Goal: Complete application form

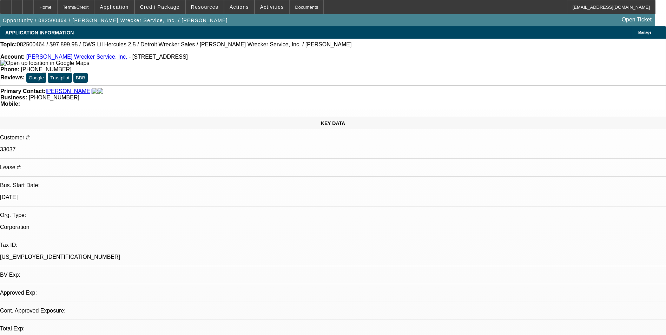
select select "0"
select select "2"
select select "0"
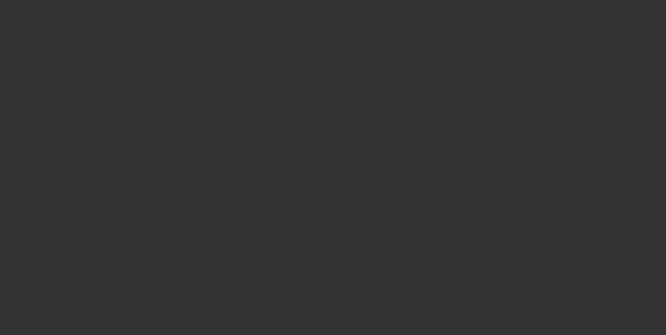
select select "1"
select select "2"
select select "6"
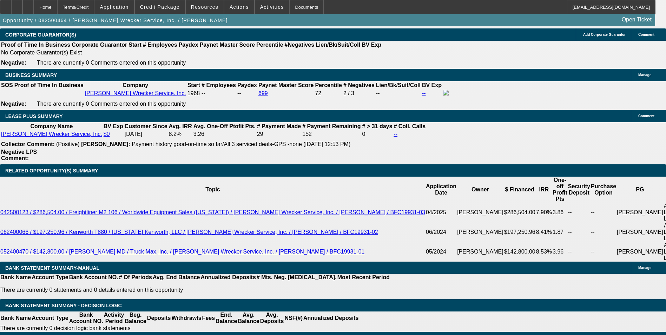
scroll to position [1122, 0]
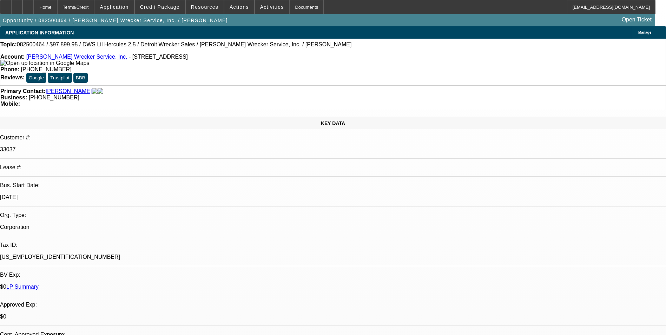
select select "0"
select select "2"
select select "0"
select select "1"
select select "2"
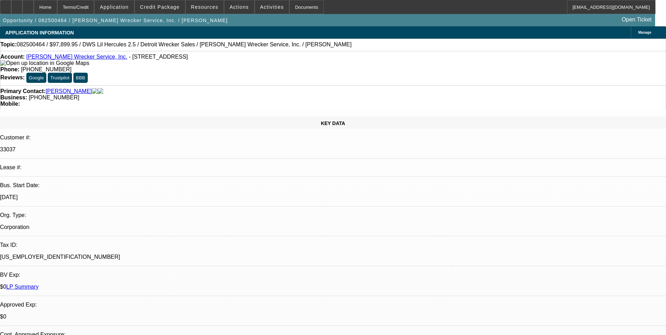
select select "6"
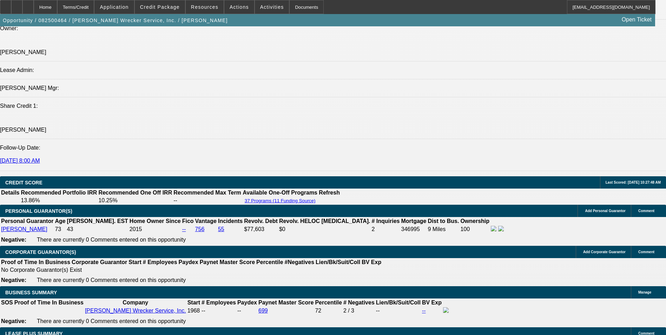
scroll to position [926, 0]
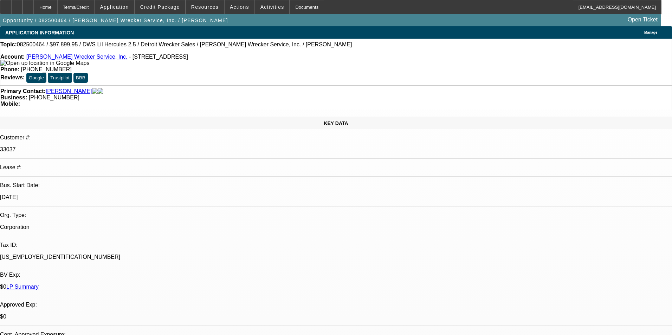
select select "0"
select select "2"
select select "0"
select select "6"
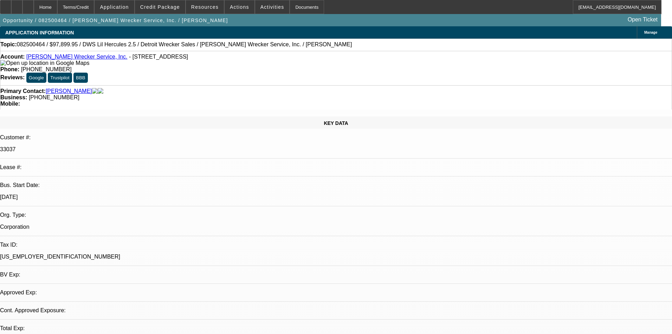
select select "0"
select select "2"
select select "0"
select select "6"
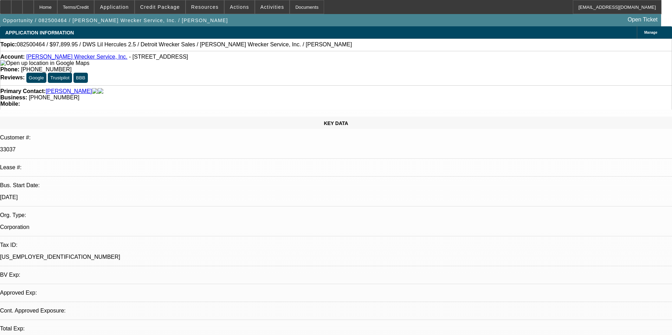
select select "0"
select select "2"
select select "0"
select select "6"
